Goal: Information Seeking & Learning: Learn about a topic

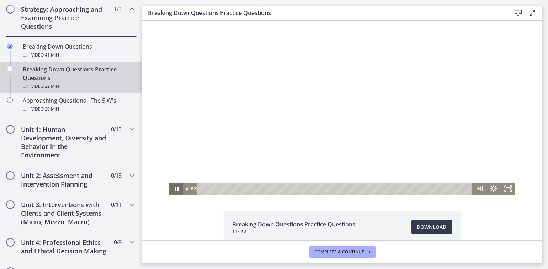
click at [174, 190] on icon "Pause" at bounding box center [176, 189] width 4 height 5
click at [175, 190] on icon "Play Video" at bounding box center [177, 189] width 4 height 6
click at [174, 190] on icon "Pause" at bounding box center [176, 190] width 5 height 6
click at [175, 190] on icon "Play Video" at bounding box center [177, 189] width 4 height 6
click at [174, 188] on icon "Pause" at bounding box center [176, 190] width 5 height 6
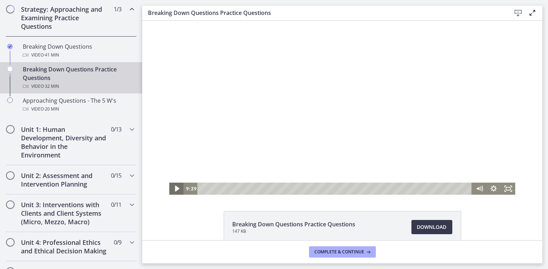
click at [175, 188] on icon "Play Video" at bounding box center [177, 189] width 4 height 6
click at [174, 189] on icon "Pause" at bounding box center [176, 190] width 5 height 6
click at [175, 189] on icon "Play Video" at bounding box center [177, 189] width 4 height 6
click at [174, 189] on icon "Pause" at bounding box center [176, 190] width 5 height 6
drag, startPoint x: 495, startPoint y: 125, endPoint x: 494, endPoint y: 135, distance: 9.7
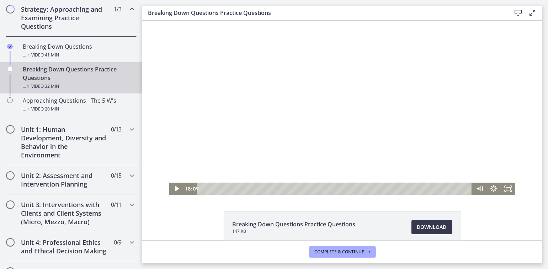
click at [494, 135] on div at bounding box center [342, 108] width 347 height 174
drag, startPoint x: 498, startPoint y: 123, endPoint x: 497, endPoint y: 135, distance: 12.1
click at [497, 135] on div at bounding box center [342, 108] width 347 height 174
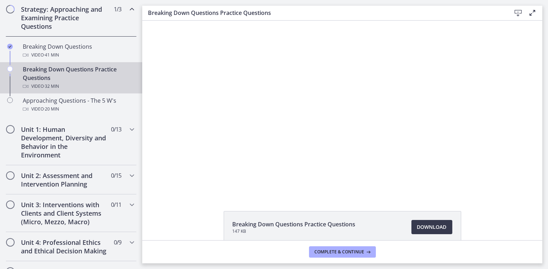
scroll to position [28, 0]
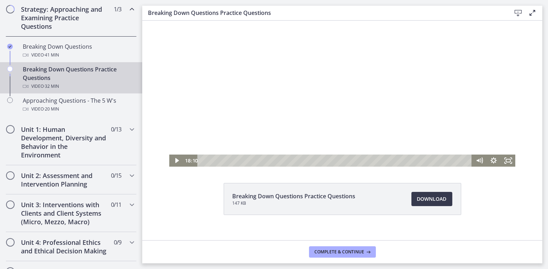
drag, startPoint x: 496, startPoint y: 90, endPoint x: 497, endPoint y: 108, distance: 18.2
click at [497, 108] on div at bounding box center [342, 80] width 347 height 174
drag, startPoint x: 497, startPoint y: 96, endPoint x: 497, endPoint y: 115, distance: 19.2
click at [497, 115] on div at bounding box center [342, 80] width 347 height 174
click at [170, 162] on icon "Play Video" at bounding box center [176, 161] width 17 height 15
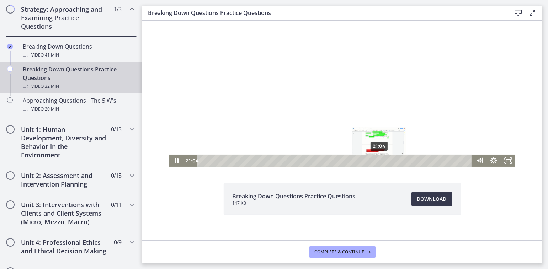
click at [377, 159] on div "21:04" at bounding box center [336, 161] width 266 height 12
click at [378, 160] on div "Playbar" at bounding box center [380, 161] width 4 height 4
click at [174, 161] on icon "Pause" at bounding box center [176, 161] width 5 height 6
click at [175, 160] on icon "Play Video" at bounding box center [177, 161] width 4 height 6
click at [174, 160] on icon "Pause" at bounding box center [176, 161] width 5 height 6
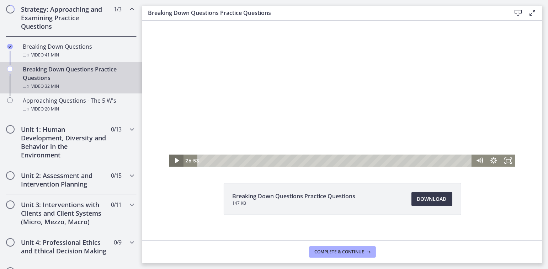
click at [175, 160] on icon "Play Video" at bounding box center [177, 160] width 4 height 5
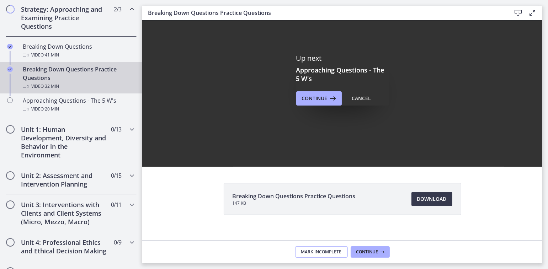
click at [309, 256] on button "Mark Incomplete" at bounding box center [321, 252] width 53 height 11
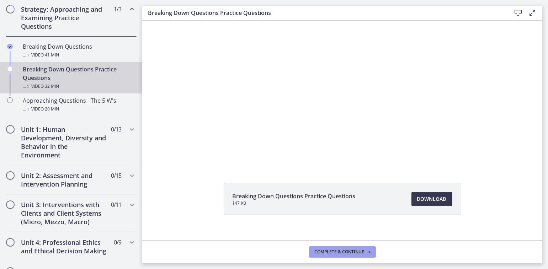
click at [334, 250] on span "Complete & continue" at bounding box center [340, 253] width 50 height 6
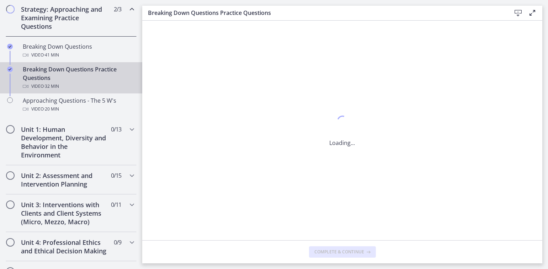
scroll to position [0, 0]
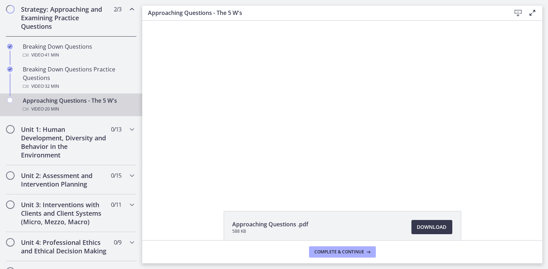
click at [378, 235] on li "Approaching Questions .pdf 588 KB Download Opens in a new window" at bounding box center [343, 227] width 238 height 32
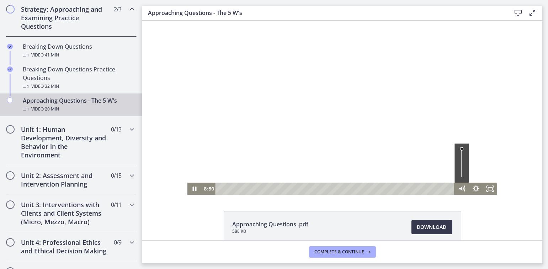
click at [190, 150] on div at bounding box center [342, 108] width 310 height 174
